Goal: Communication & Community: Share content

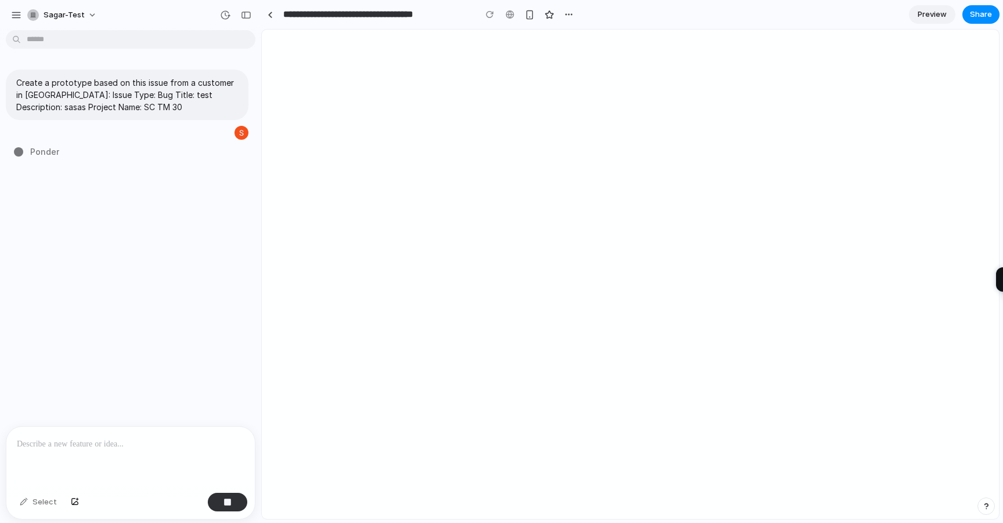
click at [100, 445] on p at bounding box center [130, 445] width 227 height 14
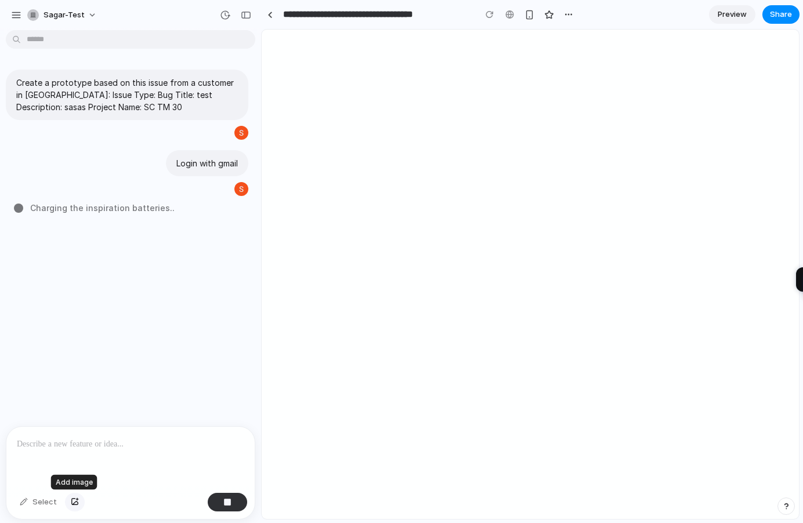
click at [77, 501] on button "button" at bounding box center [75, 502] width 20 height 19
click at [191, 415] on div "×" at bounding box center [130, 450] width 248 height 75
click at [162, 375] on div at bounding box center [130, 383] width 248 height 62
click at [77, 419] on button "×" at bounding box center [76, 422] width 12 height 12
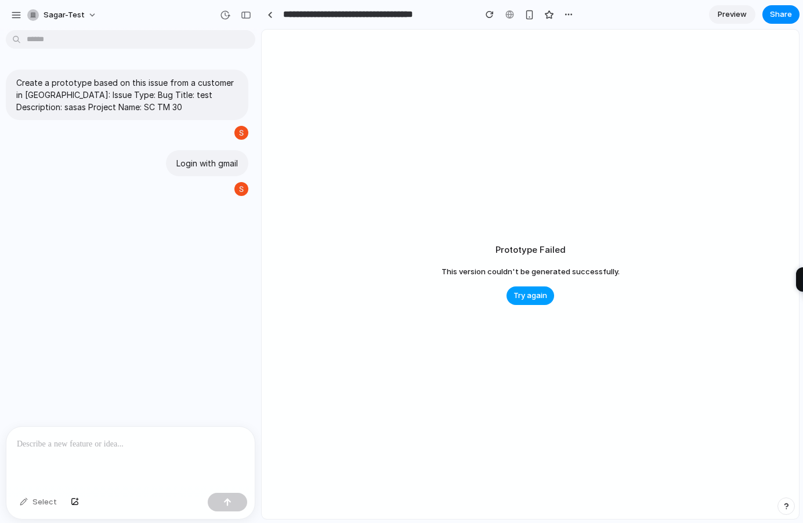
click at [534, 292] on span "Try again" at bounding box center [531, 296] width 34 height 12
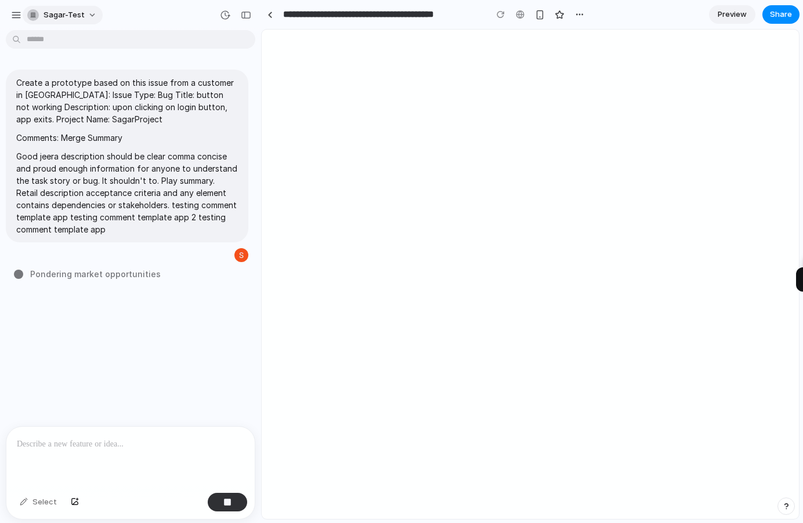
click at [90, 17] on button "sagar-test" at bounding box center [63, 15] width 80 height 19
click at [90, 17] on div "Settings Invite members Change theme Sign out" at bounding box center [401, 261] width 803 height 523
click at [16, 15] on div "button" at bounding box center [16, 15] width 10 height 10
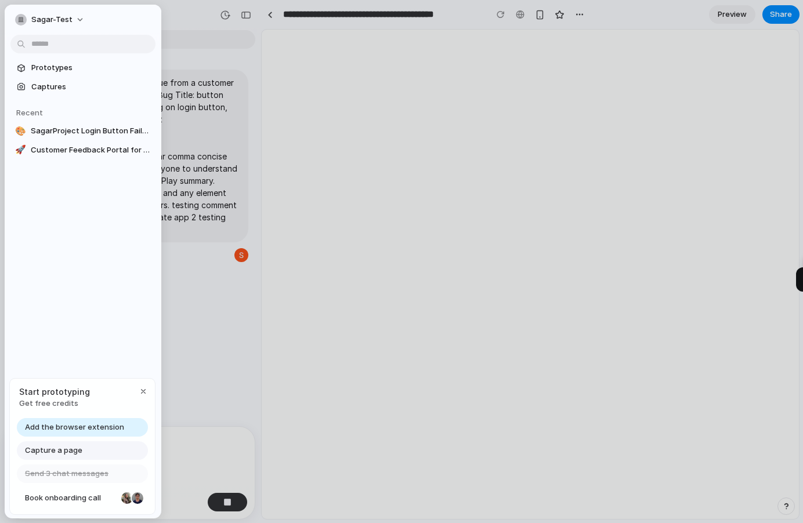
click at [114, 448] on div "Capture a page" at bounding box center [82, 451] width 131 height 19
click at [91, 446] on div "Capture a page" at bounding box center [82, 451] width 131 height 19
click at [81, 449] on div "Capture a page" at bounding box center [82, 451] width 131 height 19
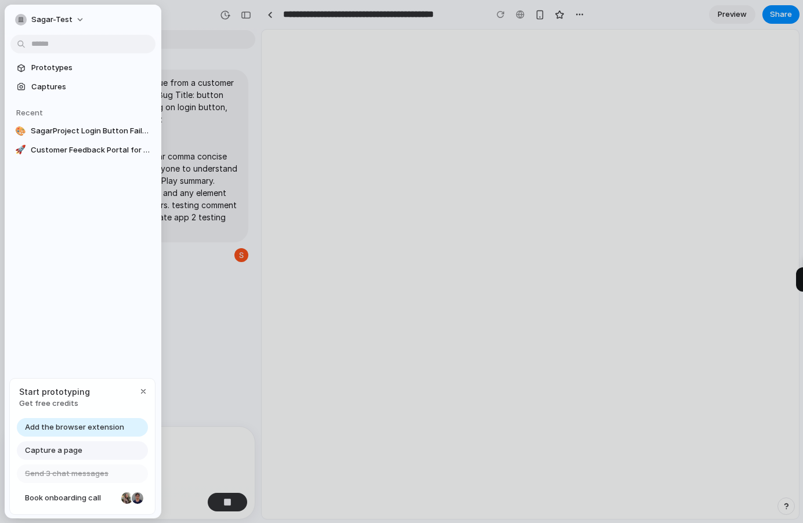
click at [81, 449] on div "Capture a page" at bounding box center [82, 451] width 131 height 19
click at [76, 424] on span "Add the browser extension" at bounding box center [74, 428] width 99 height 12
click at [78, 428] on span "Add the browser extension" at bounding box center [74, 428] width 99 height 12
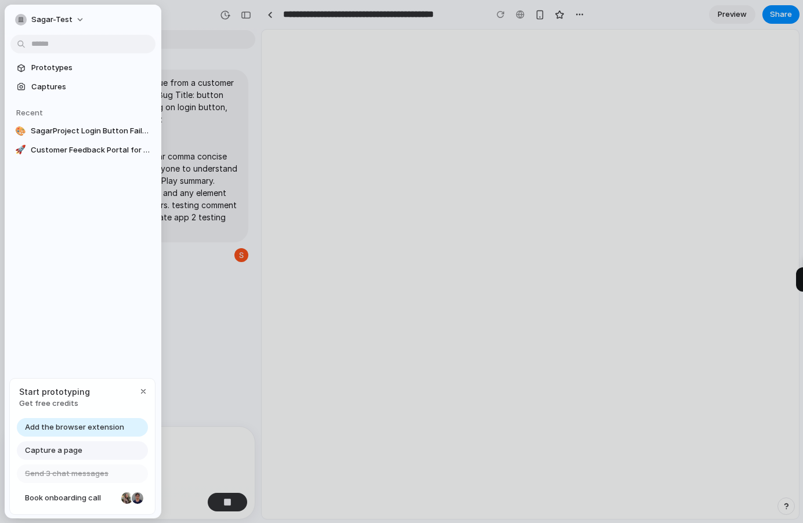
click at [78, 428] on span "Add the browser extension" at bounding box center [74, 428] width 99 height 12
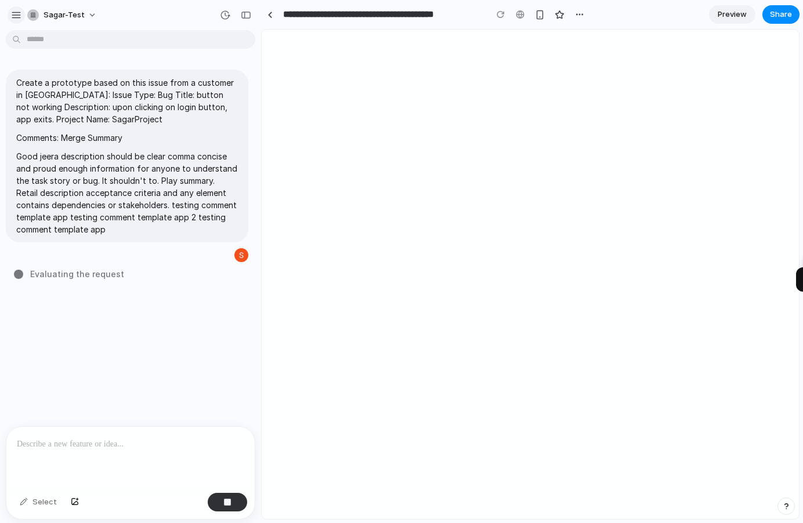
click at [15, 14] on div "button" at bounding box center [16, 15] width 10 height 10
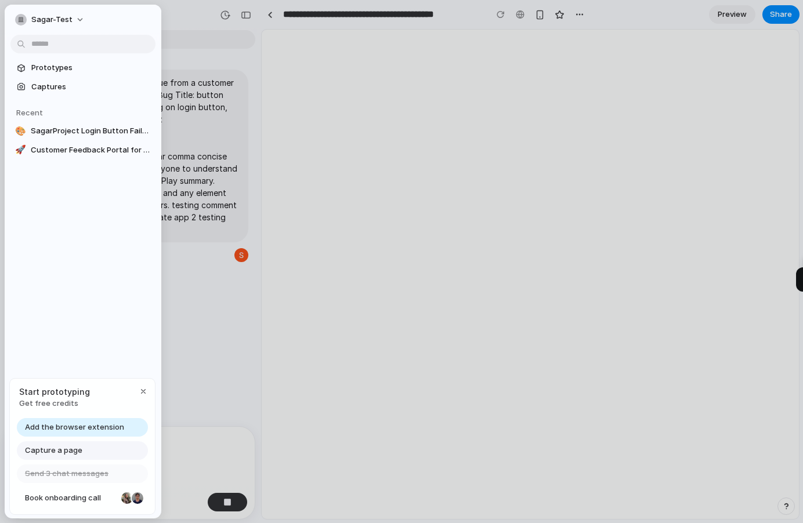
click at [55, 446] on span "Capture a page" at bounding box center [53, 451] width 57 height 12
click at [55, 460] on div "Add the browser extension Capture a page Send 3 chat messages Book onboarding c…" at bounding box center [82, 466] width 145 height 96
click at [57, 492] on link "Book onboarding call" at bounding box center [82, 498] width 131 height 19
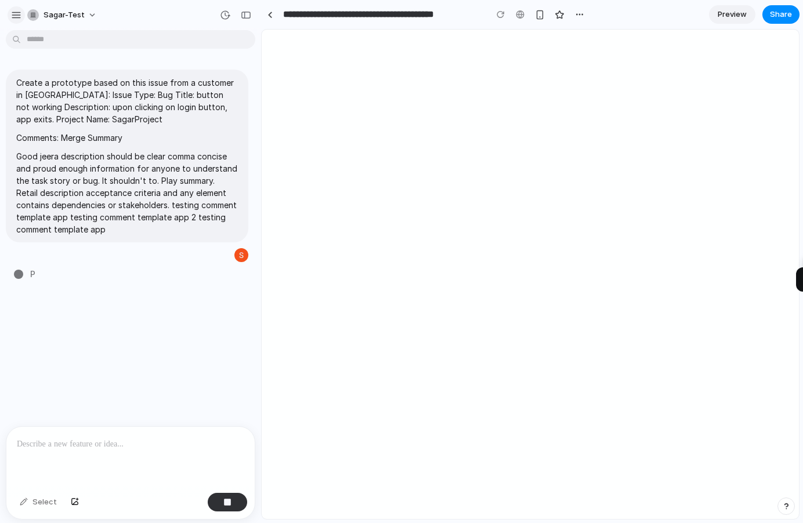
click at [17, 17] on div "button" at bounding box center [16, 15] width 10 height 10
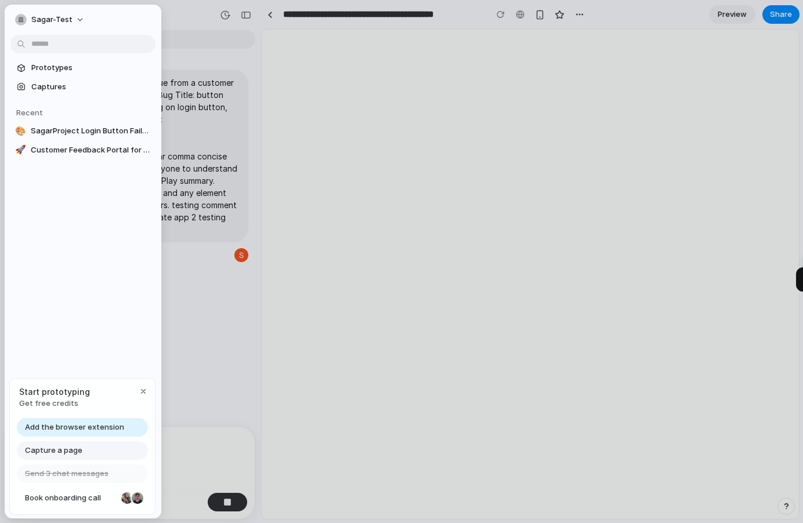
click at [80, 428] on span "Add the browser extension" at bounding box center [74, 428] width 99 height 12
click at [71, 451] on span "Capture a page" at bounding box center [53, 451] width 57 height 12
click at [53, 452] on span "Capture a page" at bounding box center [53, 451] width 57 height 12
click at [56, 427] on span "Add the browser extension" at bounding box center [74, 428] width 99 height 12
click at [62, 86] on span "Captures" at bounding box center [91, 87] width 120 height 12
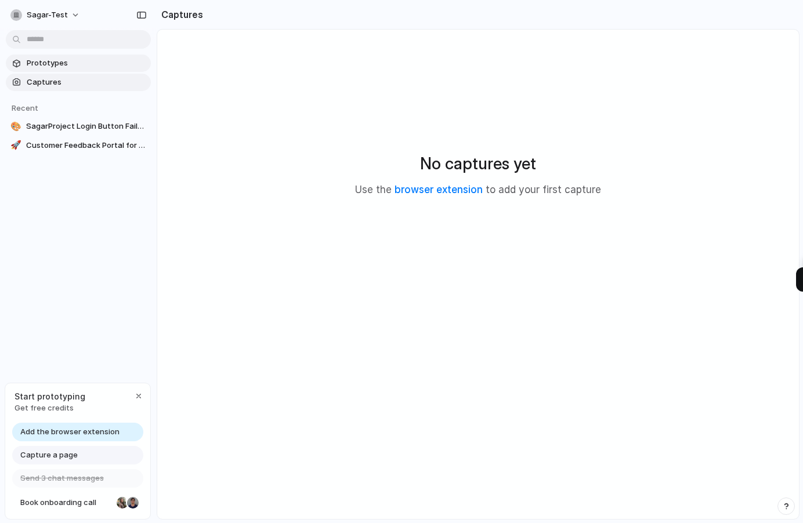
click at [70, 67] on span "Prototypes" at bounding box center [87, 63] width 120 height 12
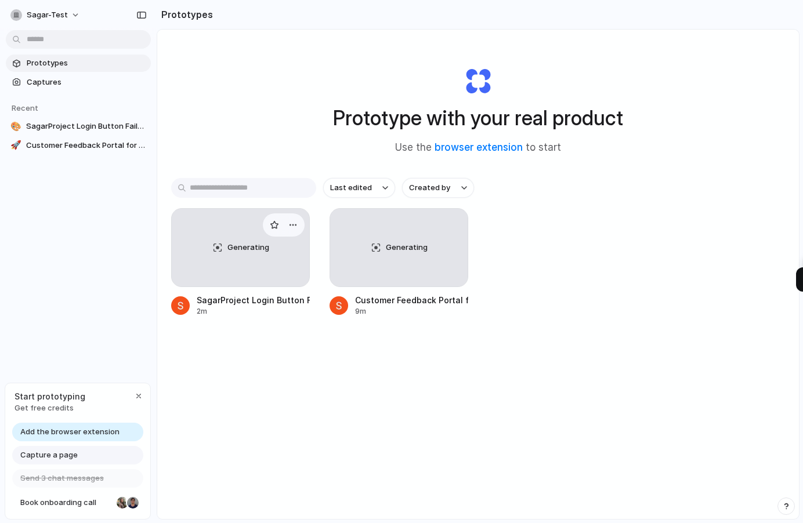
click at [202, 273] on div "Generating" at bounding box center [241, 248] width 138 height 78
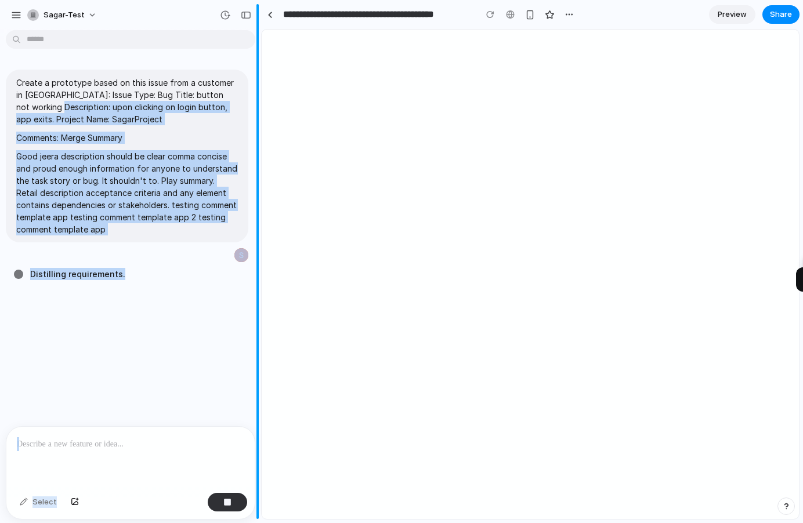
drag, startPoint x: 66, startPoint y: 109, endPoint x: 261, endPoint y: 102, distance: 195.1
click at [261, 102] on div "sagar-test Create a prototype based on this issue from a customer in Jira: Issu…" at bounding box center [130, 261] width 261 height 523
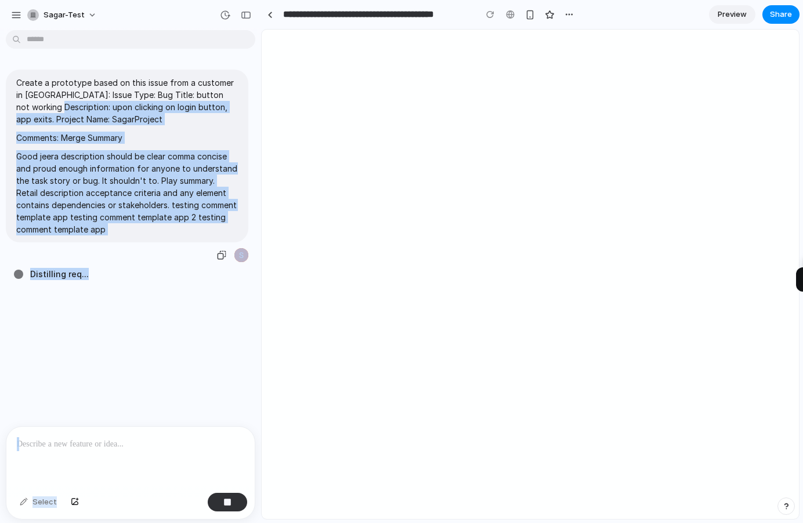
click at [176, 132] on p "Comments: Merge Summary" at bounding box center [127, 138] width 222 height 12
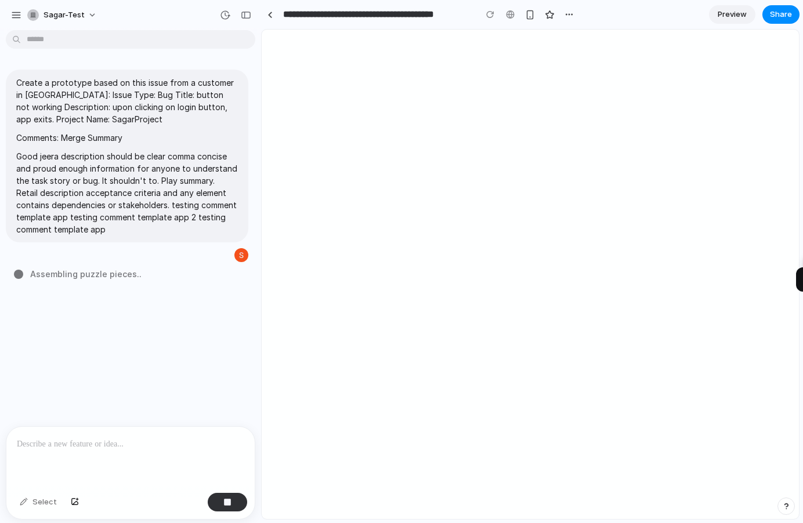
click at [89, 440] on p at bounding box center [130, 445] width 227 height 14
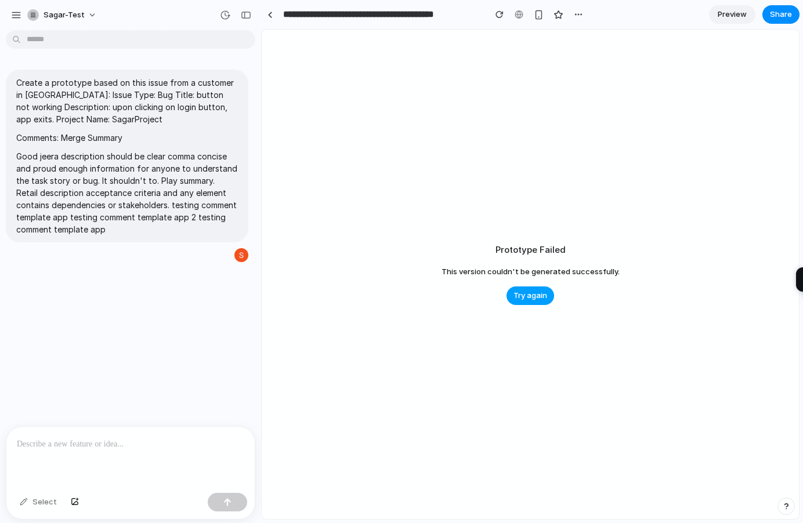
click at [534, 301] on span "Try again" at bounding box center [531, 296] width 34 height 12
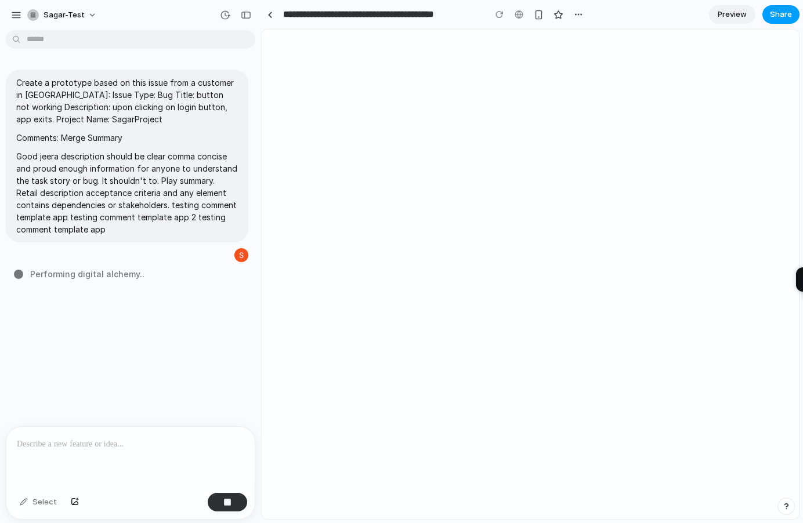
click at [778, 15] on span "Share" at bounding box center [781, 15] width 22 height 12
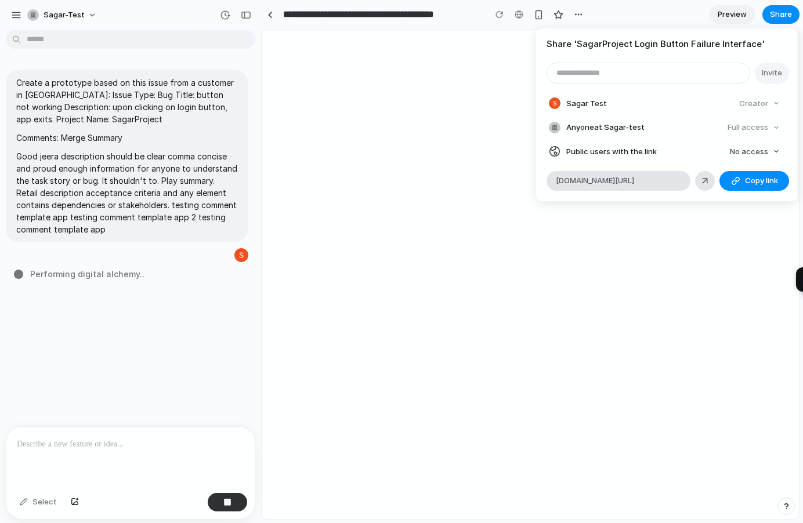
click at [584, 104] on span "Sagar Test" at bounding box center [586, 104] width 41 height 12
click at [597, 77] on input "email" at bounding box center [648, 73] width 203 height 20
type input "*"
type input "**********"
click at [783, 74] on button "Invite" at bounding box center [772, 73] width 34 height 21
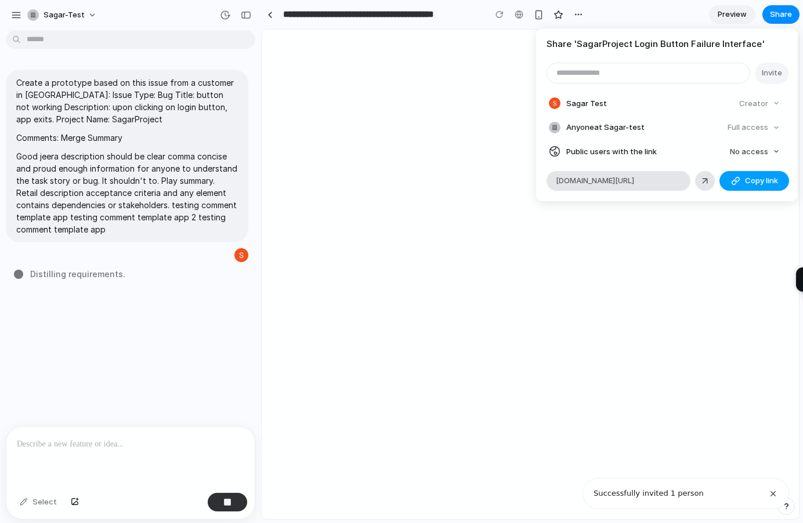
click at [742, 180] on button "Copy link" at bounding box center [755, 181] width 70 height 20
click at [727, 247] on div "Share ' SagarProject Login Button Failure Interface ' Invite Sagar Test Creator…" at bounding box center [401, 261] width 803 height 523
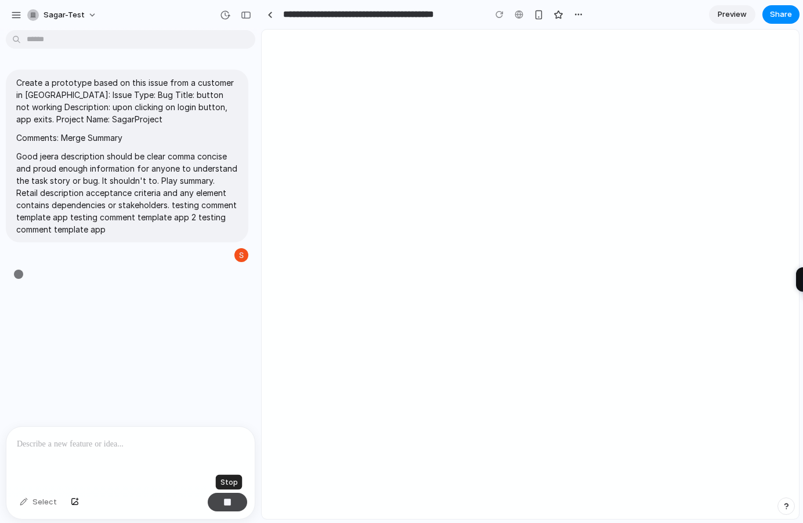
click at [232, 501] on button "button" at bounding box center [227, 502] width 39 height 19
click at [230, 506] on div at bounding box center [227, 502] width 39 height 19
click at [229, 504] on div at bounding box center [227, 502] width 39 height 19
click at [139, 443] on p at bounding box center [130, 445] width 227 height 14
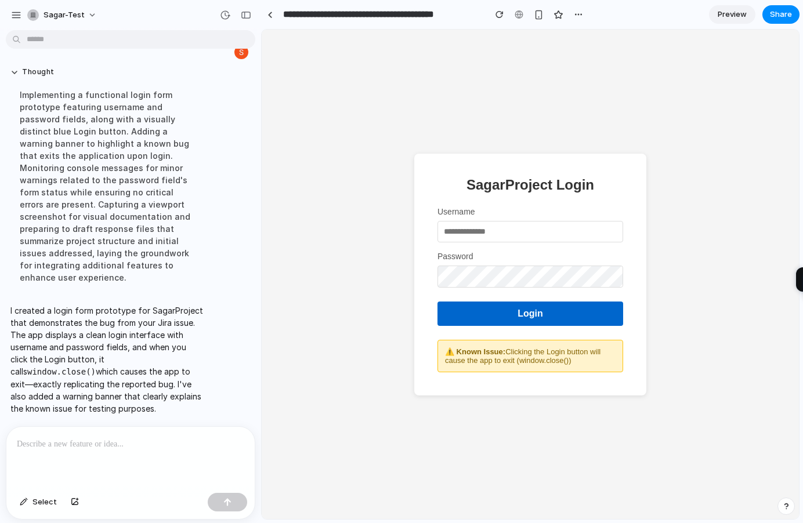
scroll to position [13, 0]
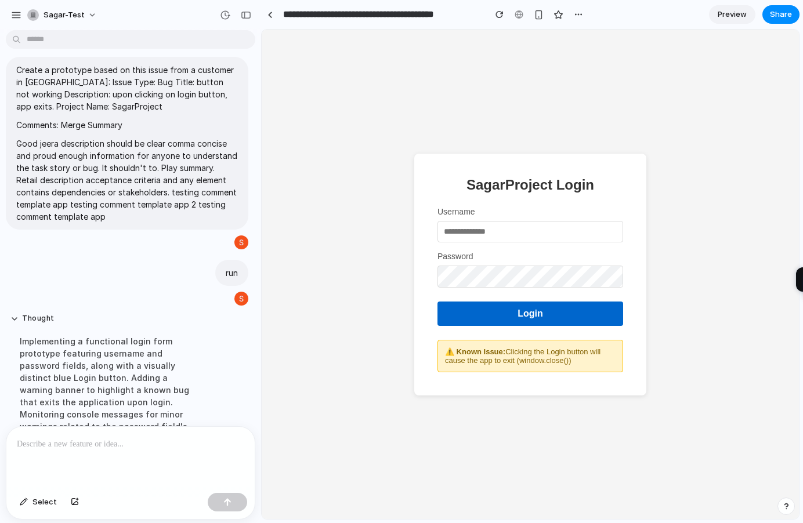
click at [534, 316] on button "Login" at bounding box center [531, 314] width 186 height 24
click at [501, 233] on input "text" at bounding box center [531, 231] width 186 height 21
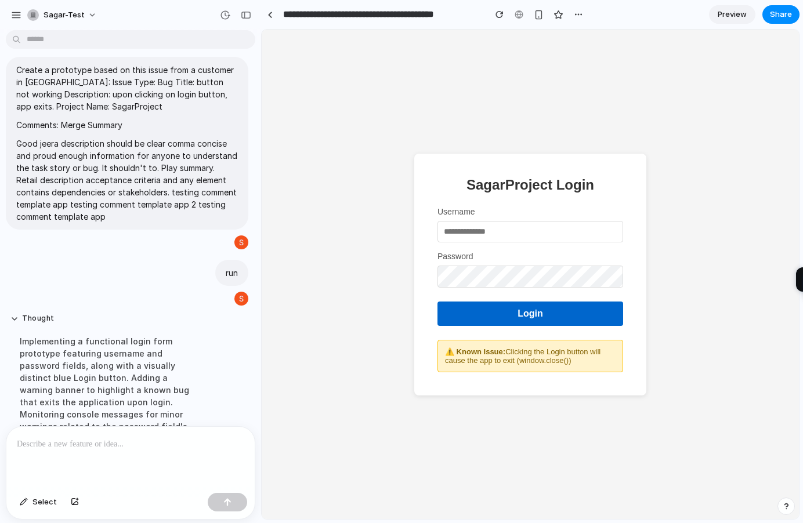
click at [436, 90] on div "SagarProject Login Username Password Login ⚠️ Known Issue: Clicking the Login b…" at bounding box center [530, 275] width 537 height 490
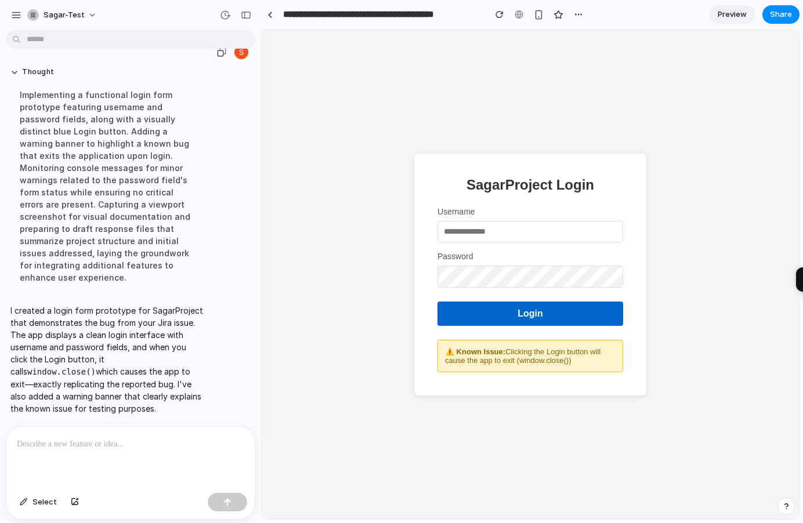
scroll to position [264, 0]
click at [568, 315] on button "Login" at bounding box center [531, 314] width 186 height 24
drag, startPoint x: 49, startPoint y: 382, endPoint x: 172, endPoint y: 394, distance: 123.6
click at [172, 394] on p "I created a login form prototype for SagarProject that demonstrates the bug fro…" at bounding box center [107, 360] width 194 height 110
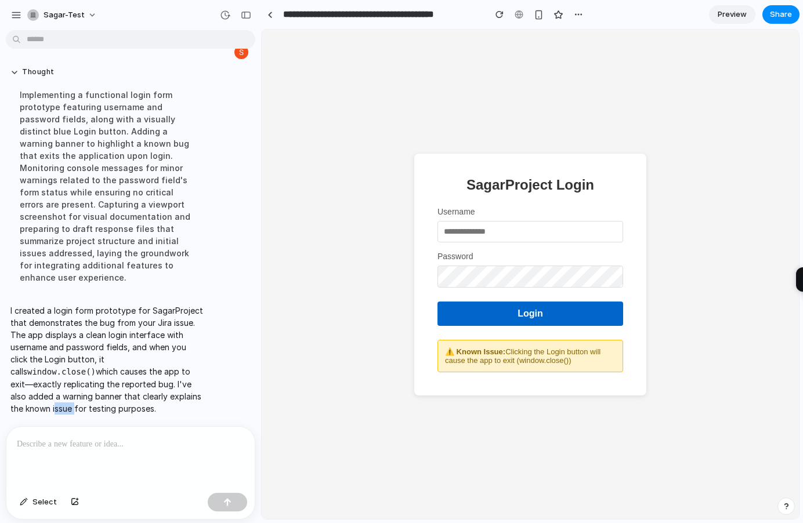
click at [172, 394] on p "I created a login form prototype for SagarProject that demonstrates the bug fro…" at bounding box center [107, 360] width 194 height 110
click at [482, 235] on input "text" at bounding box center [531, 231] width 186 height 21
type input "*"
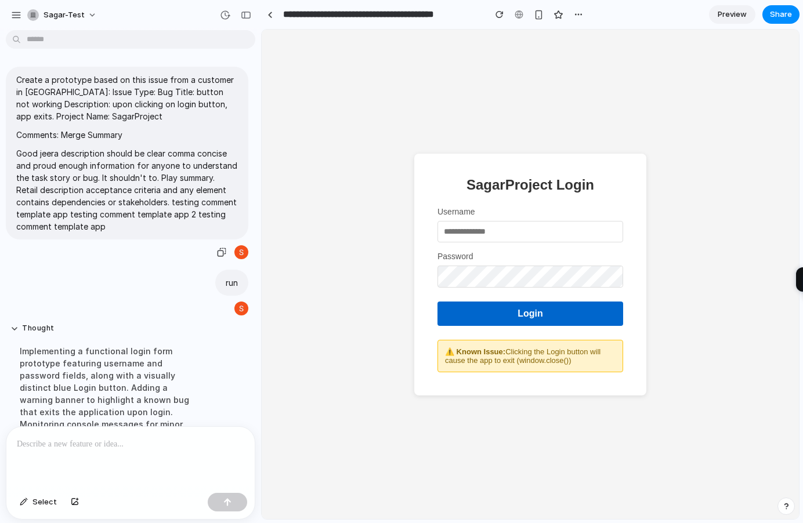
scroll to position [0, 0]
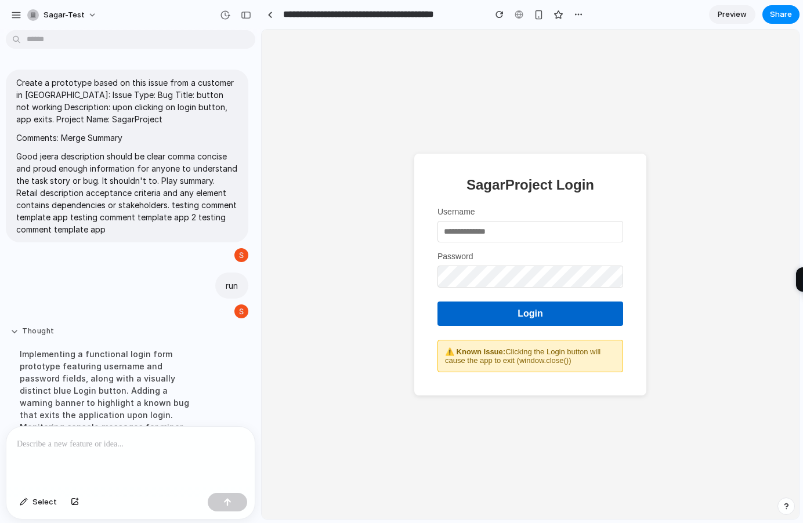
click at [16, 332] on button "Thought" at bounding box center [107, 332] width 194 height 10
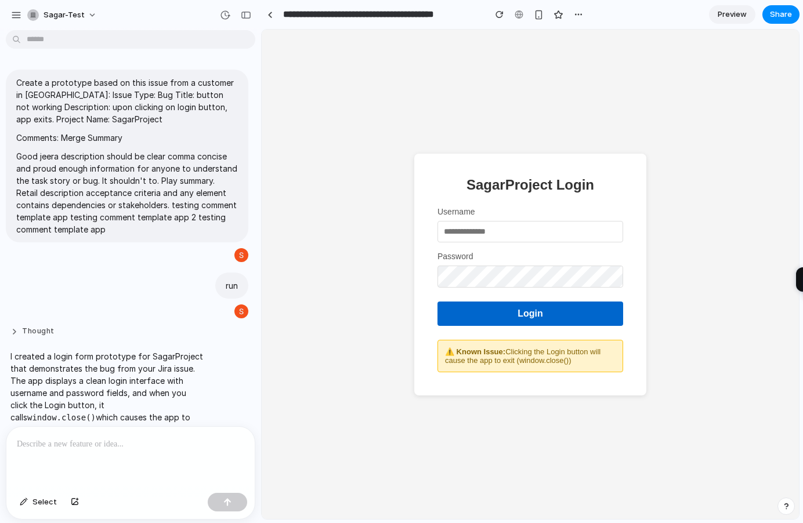
click at [16, 332] on button "Thought" at bounding box center [107, 332] width 194 height 10
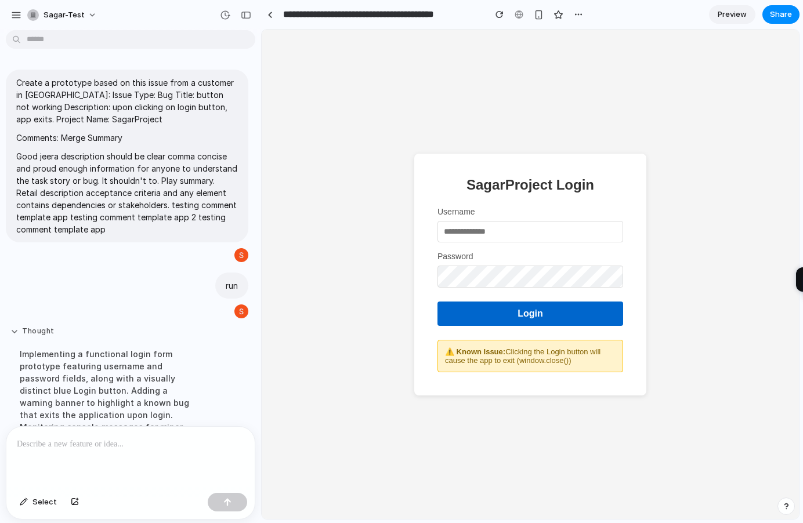
click at [16, 332] on button "Thought" at bounding box center [107, 332] width 194 height 10
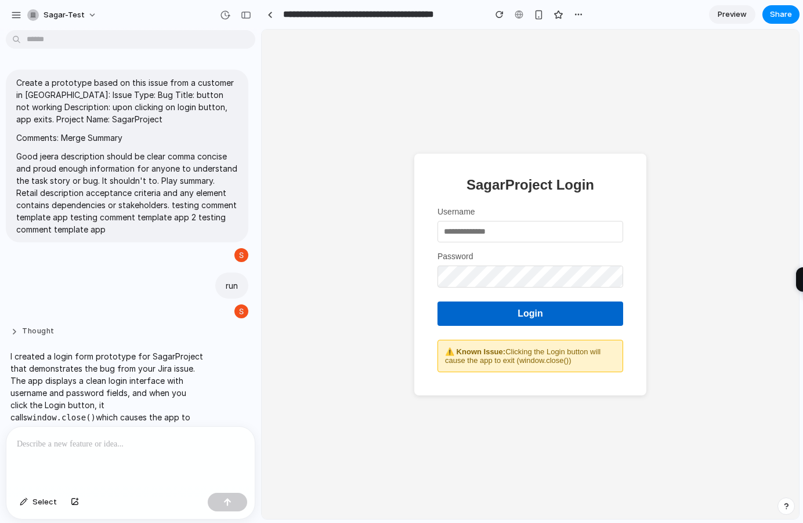
click at [16, 332] on button "Thought" at bounding box center [107, 332] width 194 height 10
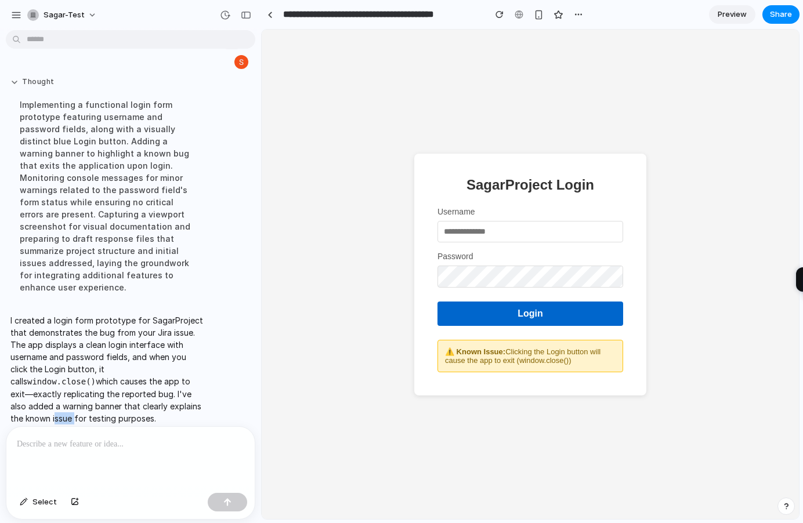
scroll to position [264, 0]
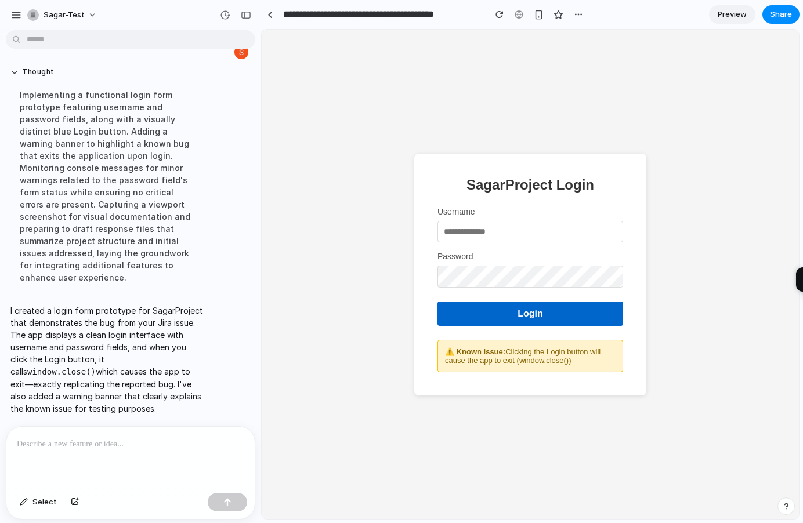
click at [179, 400] on p "I created a login form prototype for SagarProject that demonstrates the bug fro…" at bounding box center [107, 360] width 194 height 110
click at [581, 15] on div "button" at bounding box center [578, 14] width 9 height 9
click at [539, 16] on div "Duplicate Delete" at bounding box center [401, 261] width 803 height 523
click at [89, 328] on p "I created a login form prototype for SagarProject that demonstrates the bug fro…" at bounding box center [107, 360] width 194 height 110
click at [63, 316] on p "I created a login form prototype for SagarProject that demonstrates the bug fro…" at bounding box center [107, 360] width 194 height 110
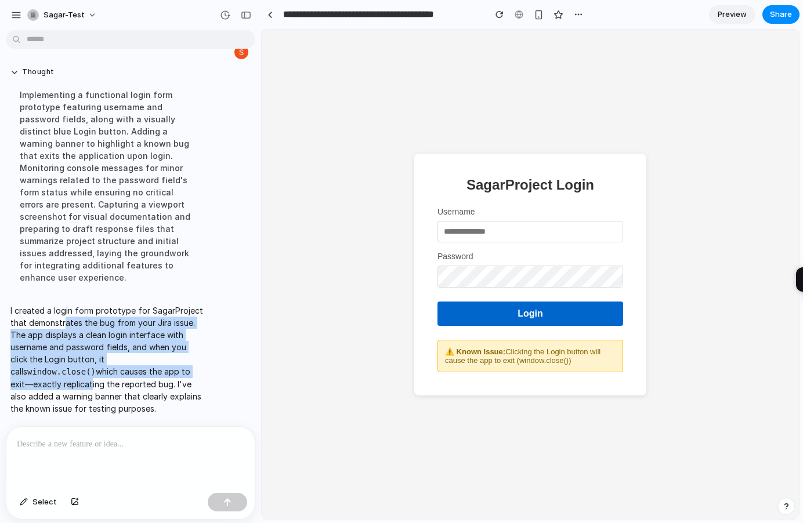
drag, startPoint x: 101, startPoint y: 316, endPoint x: 183, endPoint y: 366, distance: 96.0
click at [183, 366] on p "I created a login form prototype for SagarProject that demonstrates the bug fro…" at bounding box center [107, 360] width 194 height 110
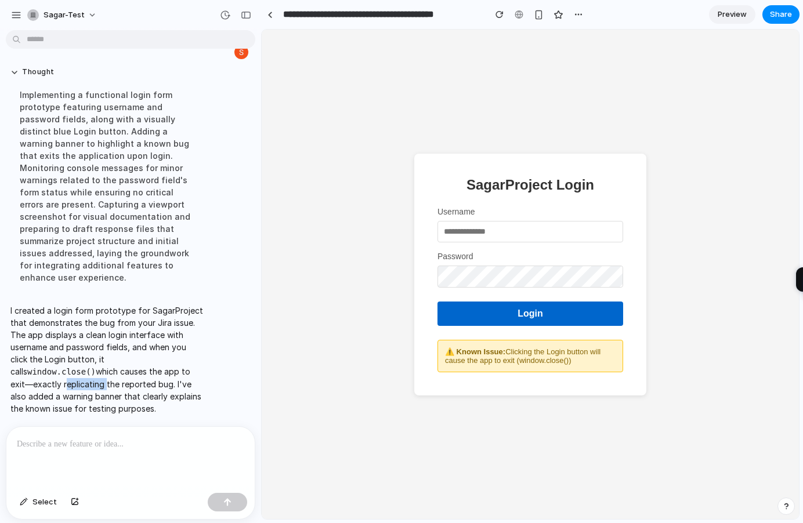
click at [183, 366] on p "I created a login form prototype for SagarProject that demonstrates the bug fro…" at bounding box center [107, 360] width 194 height 110
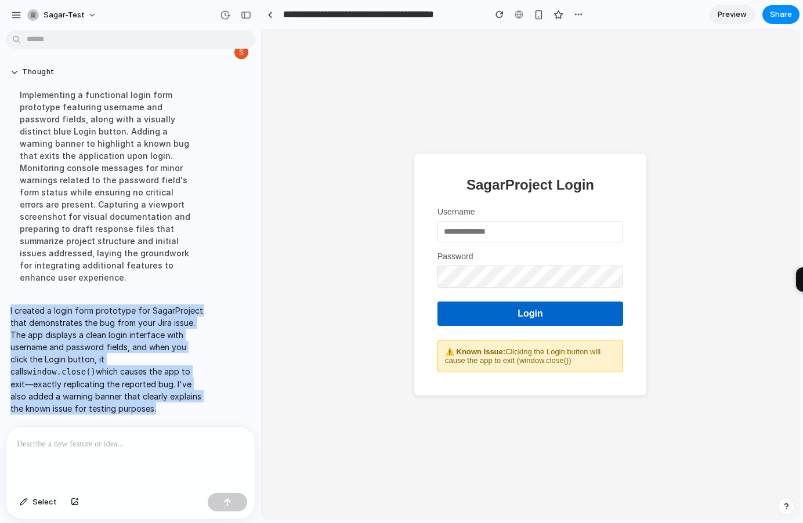
click at [183, 366] on p "I created a login form prototype for SagarProject that demonstrates the bug fro…" at bounding box center [107, 360] width 194 height 110
click at [183, 368] on p "I created a login form prototype for SagarProject that demonstrates the bug fro…" at bounding box center [107, 360] width 194 height 110
click at [183, 371] on p "I created a login form prototype for SagarProject that demonstrates the bug fro…" at bounding box center [107, 360] width 194 height 110
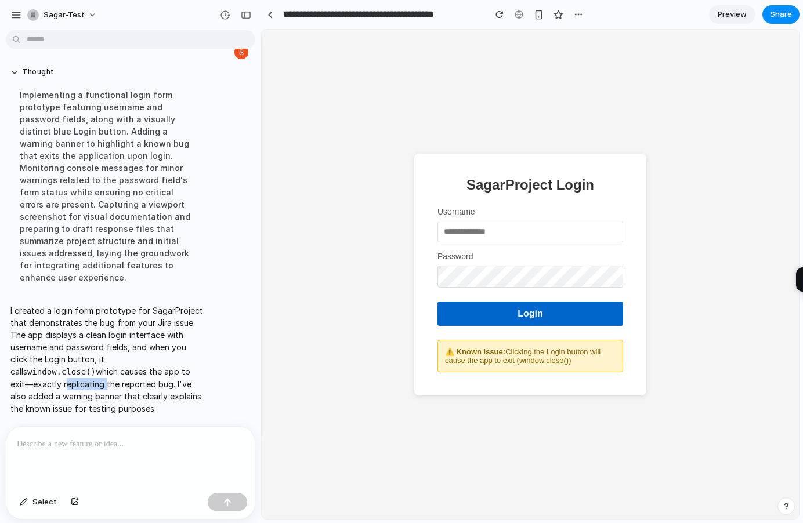
click at [183, 371] on p "I created a login form prototype for SagarProject that demonstrates the bug fro…" at bounding box center [107, 360] width 194 height 110
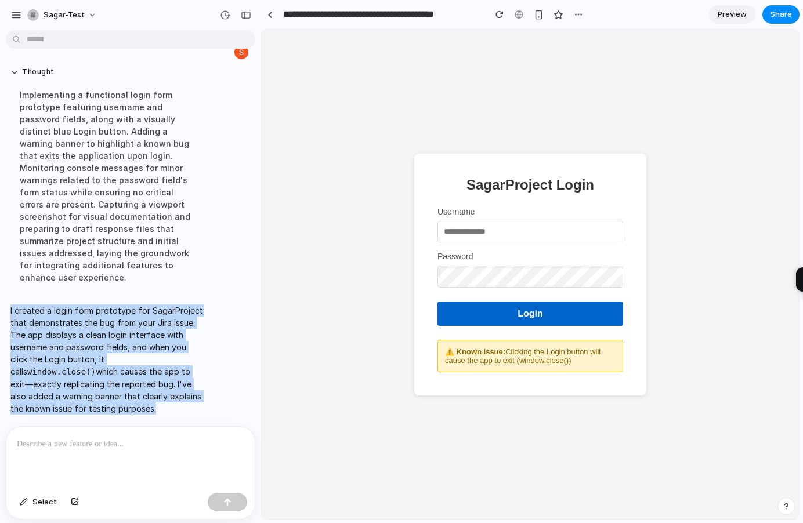
click at [183, 371] on p "I created a login form prototype for SagarProject that demonstrates the bug fro…" at bounding box center [107, 360] width 194 height 110
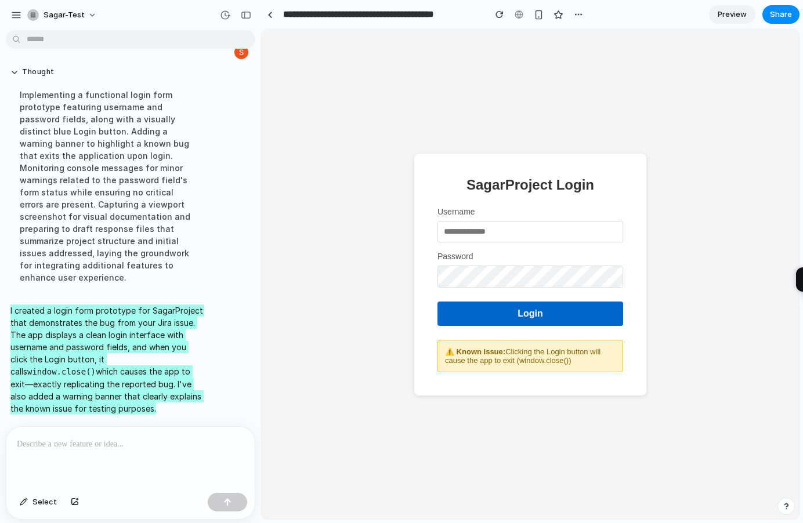
click at [501, 316] on button "Login" at bounding box center [531, 314] width 186 height 24
click at [494, 234] on input "text" at bounding box center [531, 231] width 186 height 21
type input "*****"
click at [494, 316] on button "Login" at bounding box center [531, 314] width 186 height 24
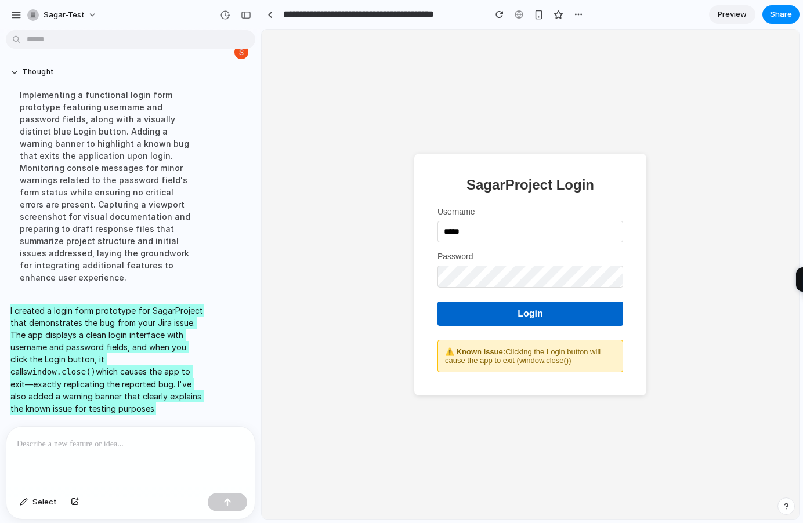
click at [498, 315] on button "Login" at bounding box center [531, 314] width 186 height 24
drag, startPoint x: 515, startPoint y: 353, endPoint x: 505, endPoint y: 318, distance: 36.4
click at [584, 360] on div "⚠️ Known Issue: Clicking the Login button will cause the app to exit (window.cl…" at bounding box center [531, 356] width 186 height 32
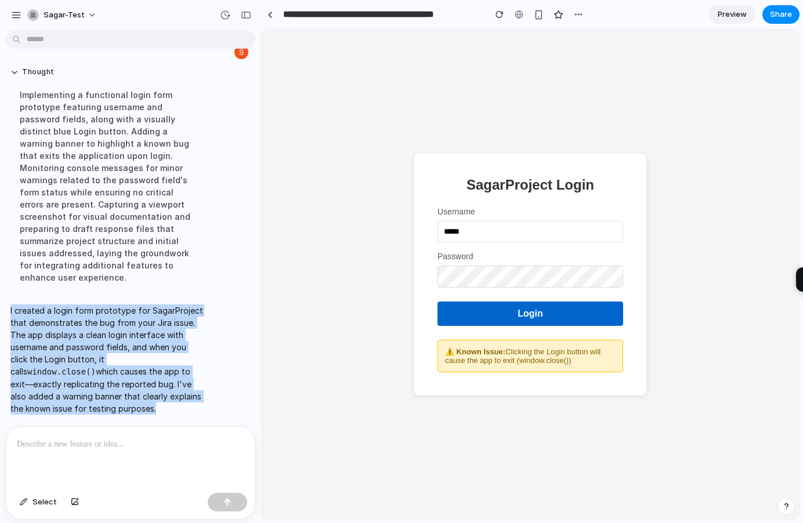
click at [721, 14] on span "Preview" at bounding box center [732, 15] width 29 height 12
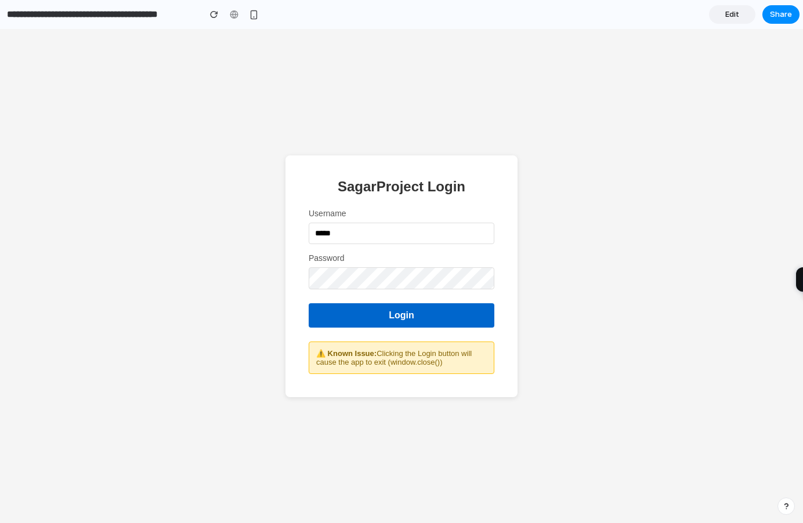
click at [736, 15] on span "Edit" at bounding box center [732, 15] width 14 height 12
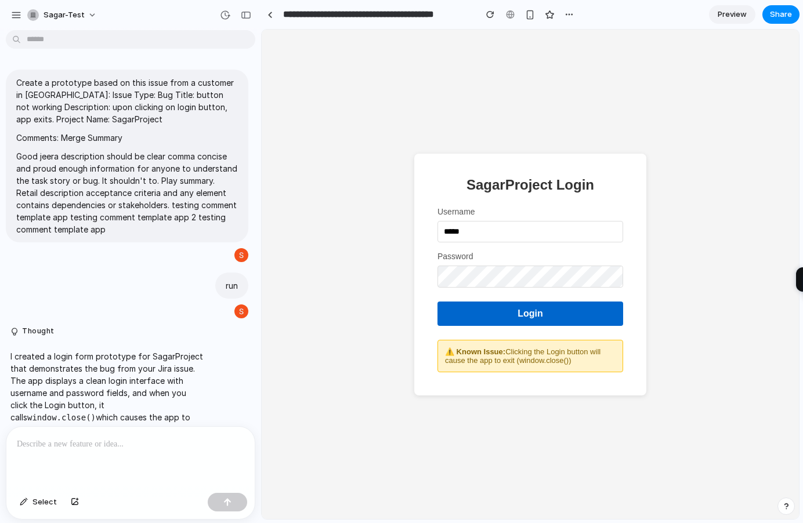
scroll to position [50, 0]
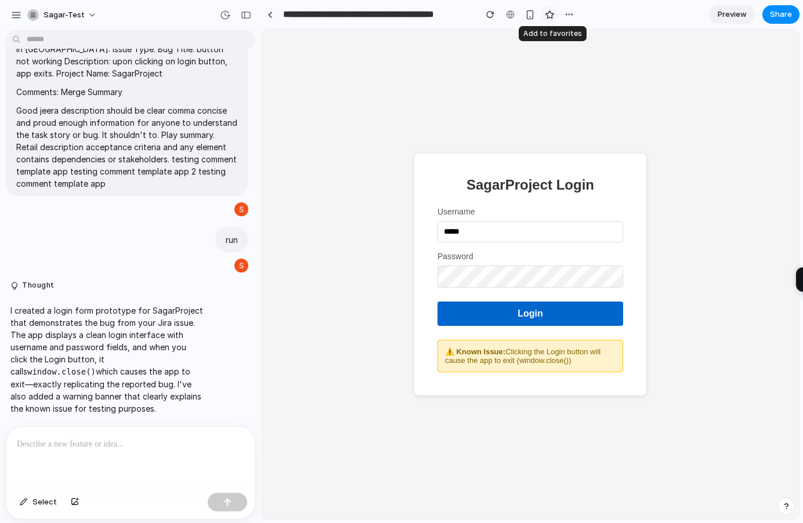
click at [551, 16] on div "button" at bounding box center [550, 15] width 10 height 10
click at [527, 19] on button "button" at bounding box center [529, 14] width 17 height 17
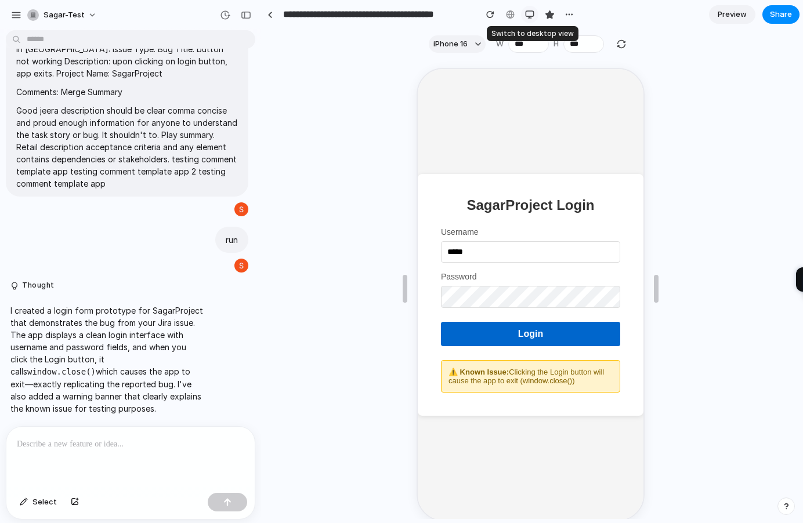
click at [529, 19] on div "button" at bounding box center [529, 14] width 9 height 9
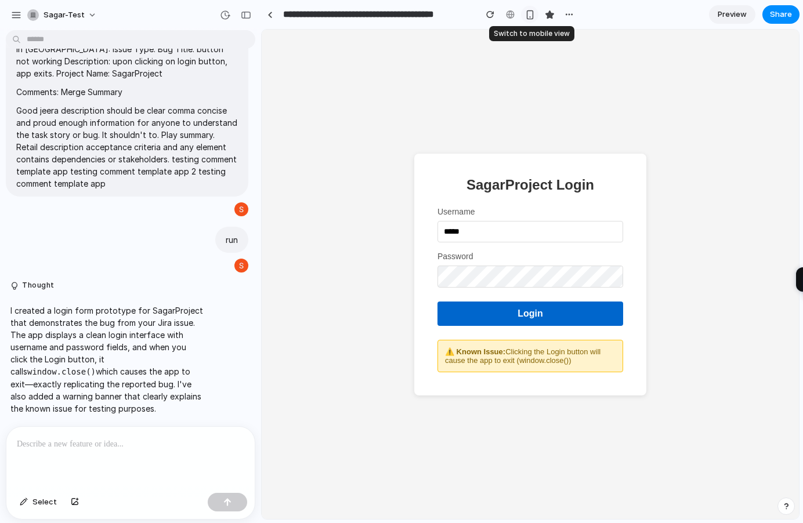
click at [529, 19] on div "button" at bounding box center [530, 15] width 10 height 10
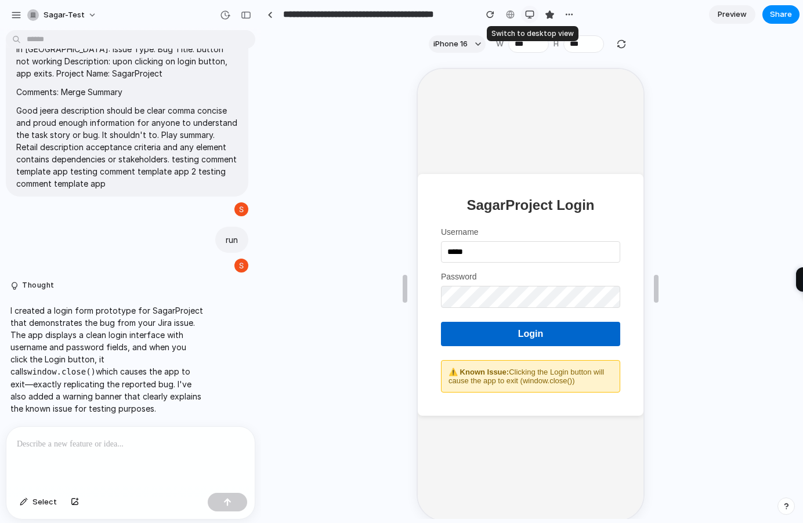
click at [529, 19] on div "button" at bounding box center [529, 14] width 9 height 9
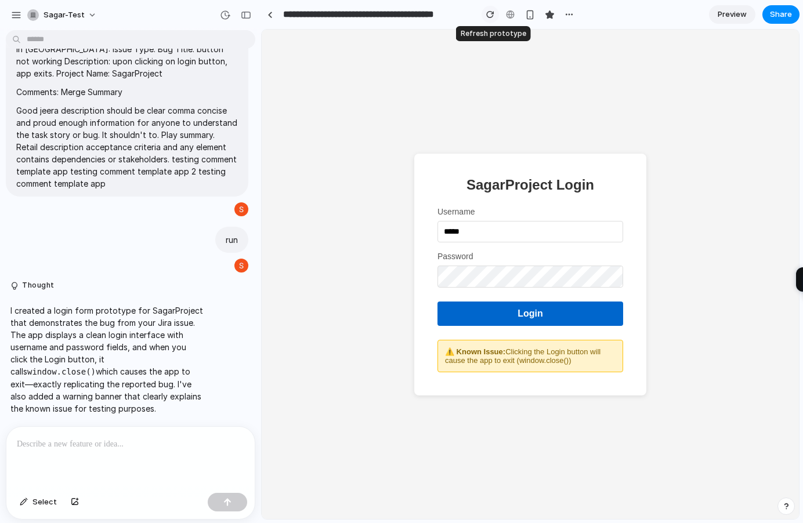
click at [497, 17] on button "button" at bounding box center [490, 14] width 17 height 17
click at [491, 17] on div "button" at bounding box center [490, 14] width 8 height 8
click at [492, 13] on div "button" at bounding box center [490, 14] width 8 height 8
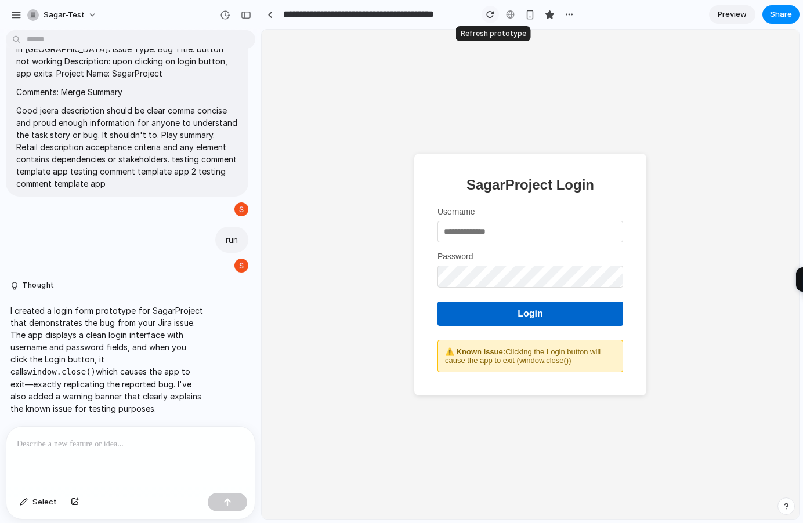
click at [492, 13] on div "button" at bounding box center [490, 14] width 8 height 8
click at [570, 17] on div "button" at bounding box center [569, 14] width 9 height 9
click at [783, 13] on div "Duplicate Delete" at bounding box center [401, 261] width 803 height 523
click at [783, 20] on button "Share" at bounding box center [781, 14] width 37 height 19
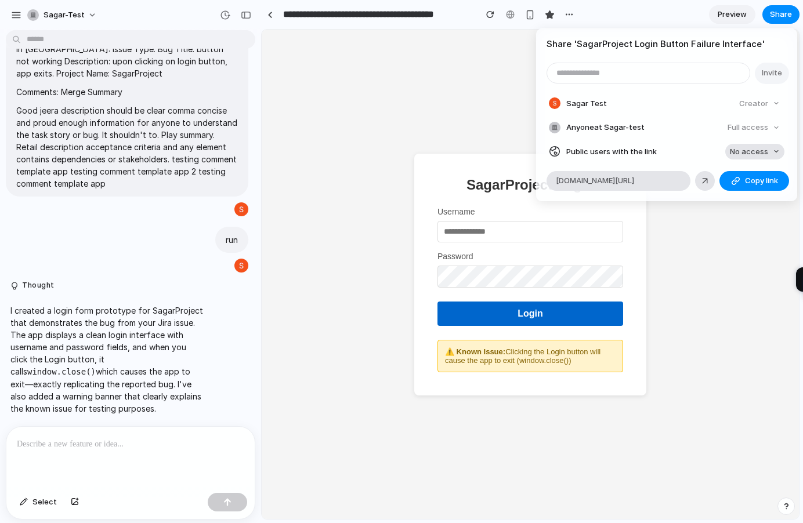
click at [764, 150] on span "No access" at bounding box center [749, 152] width 38 height 12
click at [741, 234] on div "No access Full access" at bounding box center [401, 261] width 803 height 523
click at [760, 179] on span "Copy link" at bounding box center [761, 181] width 33 height 12
click at [748, 190] on button "Copy link" at bounding box center [755, 181] width 70 height 20
click at [732, 228] on div "Share ' SagarProject Login Button Failure Interface ' Invite Sagar Test Creator…" at bounding box center [401, 261] width 803 height 523
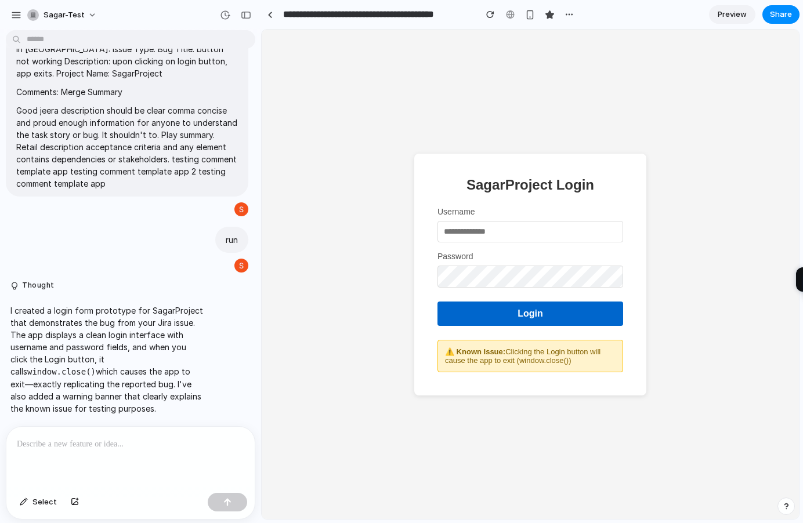
drag, startPoint x: 510, startPoint y: 356, endPoint x: 580, endPoint y: 368, distance: 70.8
click at [580, 368] on div "⚠️ Known Issue: Clicking the Login button will cause the app to exit (window.cl…" at bounding box center [531, 356] width 186 height 32
click at [507, 316] on button "Login" at bounding box center [531, 314] width 186 height 24
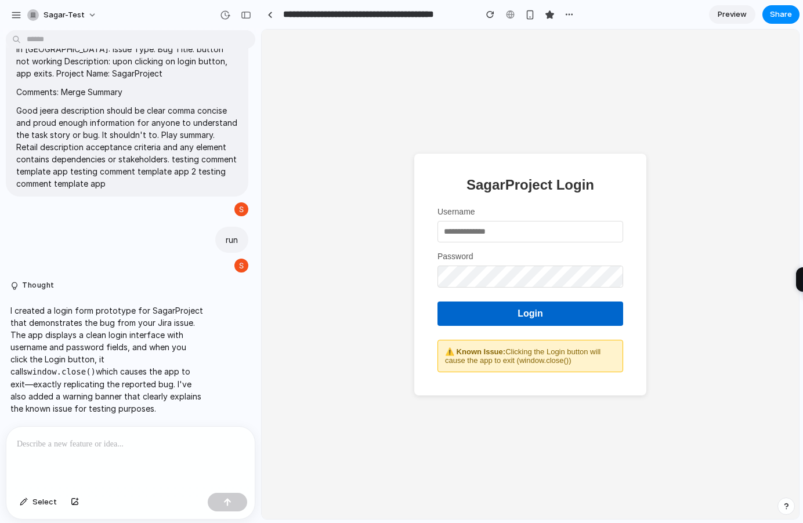
click at [507, 316] on button "Login" at bounding box center [531, 314] width 186 height 24
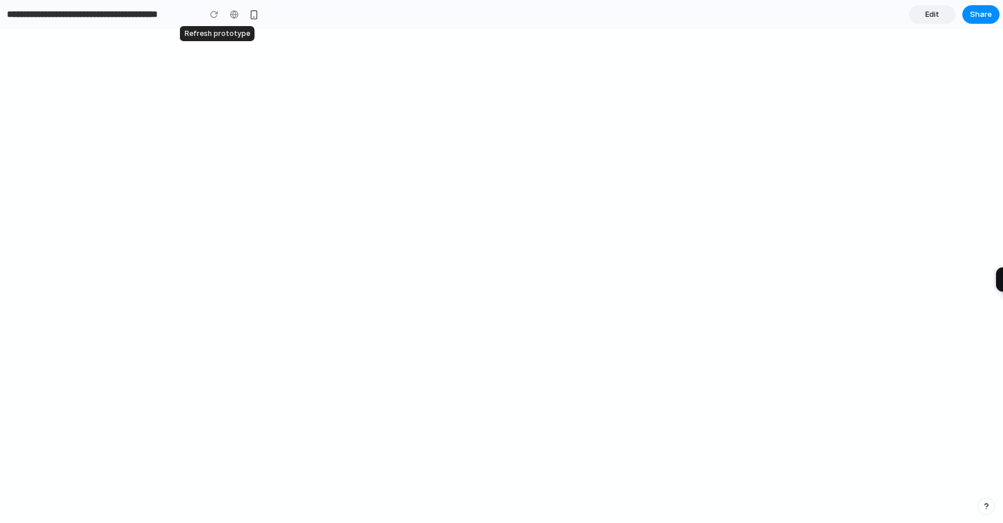
click at [214, 16] on div at bounding box center [213, 14] width 17 height 17
click at [939, 19] on link "Edit" at bounding box center [932, 14] width 46 height 19
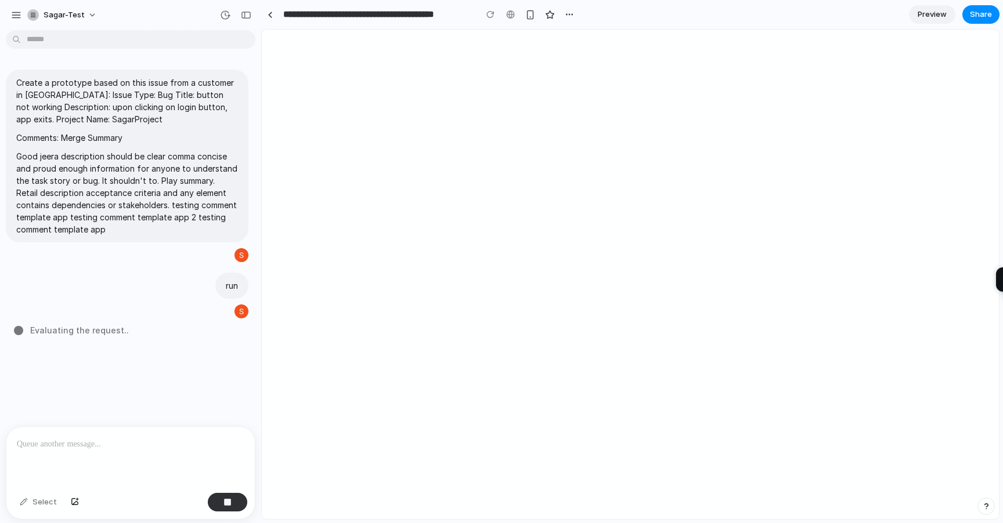
click at [939, 19] on span "Preview" at bounding box center [931, 15] width 29 height 12
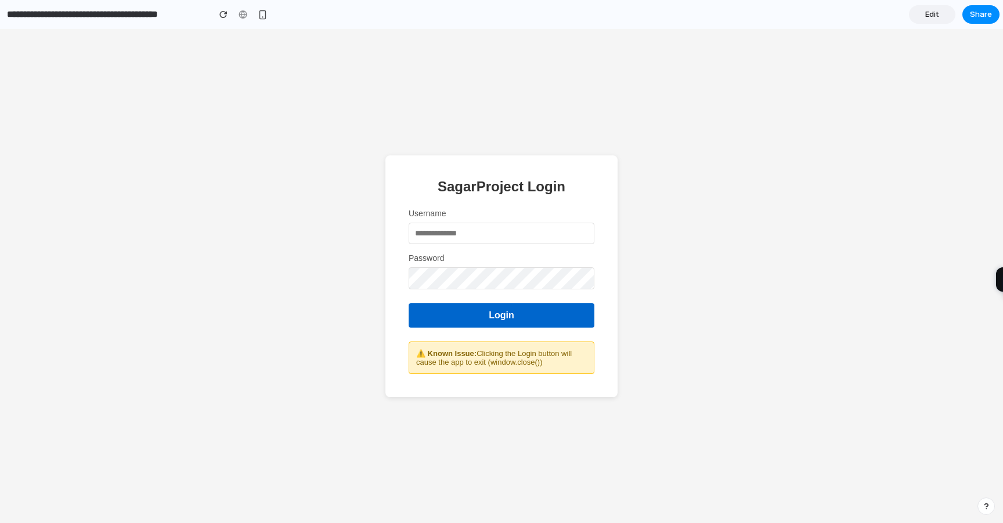
click at [547, 309] on button "Login" at bounding box center [502, 315] width 186 height 24
